Goal: Task Accomplishment & Management: Manage account settings

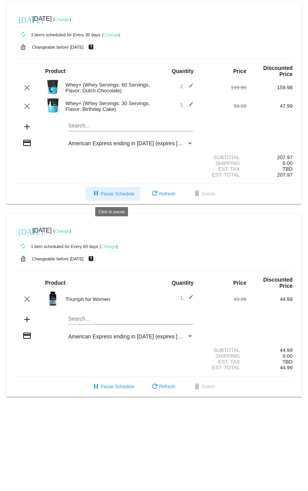
click at [108, 190] on button "pause Pause Schedule" at bounding box center [112, 194] width 55 height 14
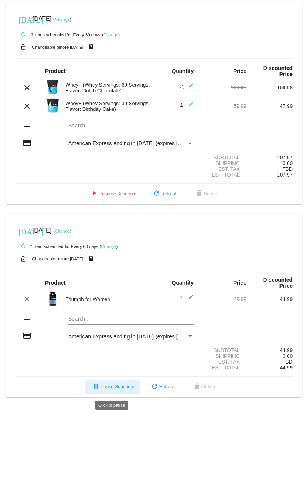
click at [114, 389] on span "pause Pause Schedule" at bounding box center [112, 386] width 43 height 5
click at [70, 19] on link "Change" at bounding box center [62, 19] width 15 height 5
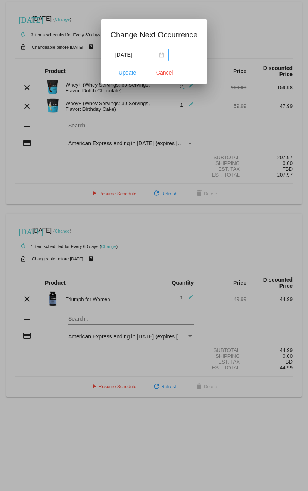
click at [162, 56] on div "[DATE]" at bounding box center [139, 55] width 49 height 8
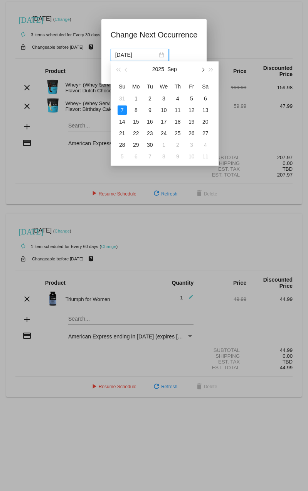
click at [202, 69] on span "button" at bounding box center [203, 70] width 4 height 4
click at [190, 112] on div "7" at bounding box center [191, 109] width 9 height 9
type input "[DATE]"
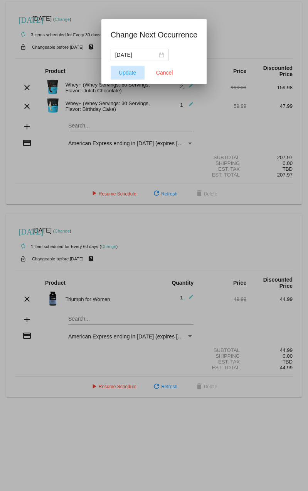
click at [130, 74] on span "Update" at bounding box center [127, 72] width 17 height 6
